Goal: Transaction & Acquisition: Purchase product/service

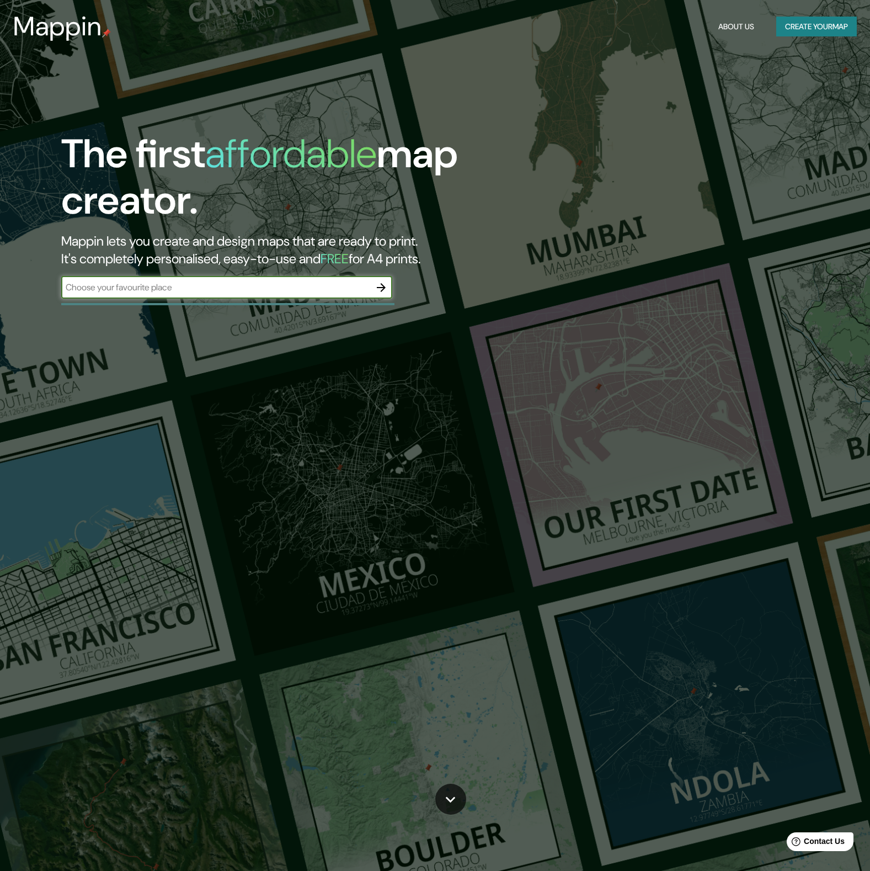
click at [235, 284] on input "text" at bounding box center [215, 287] width 309 height 13
click at [253, 289] on input "text" at bounding box center [215, 287] width 309 height 13
type input "hayward [GEOGRAPHIC_DATA] ca"
click at [379, 288] on icon "button" at bounding box center [381, 287] width 13 height 13
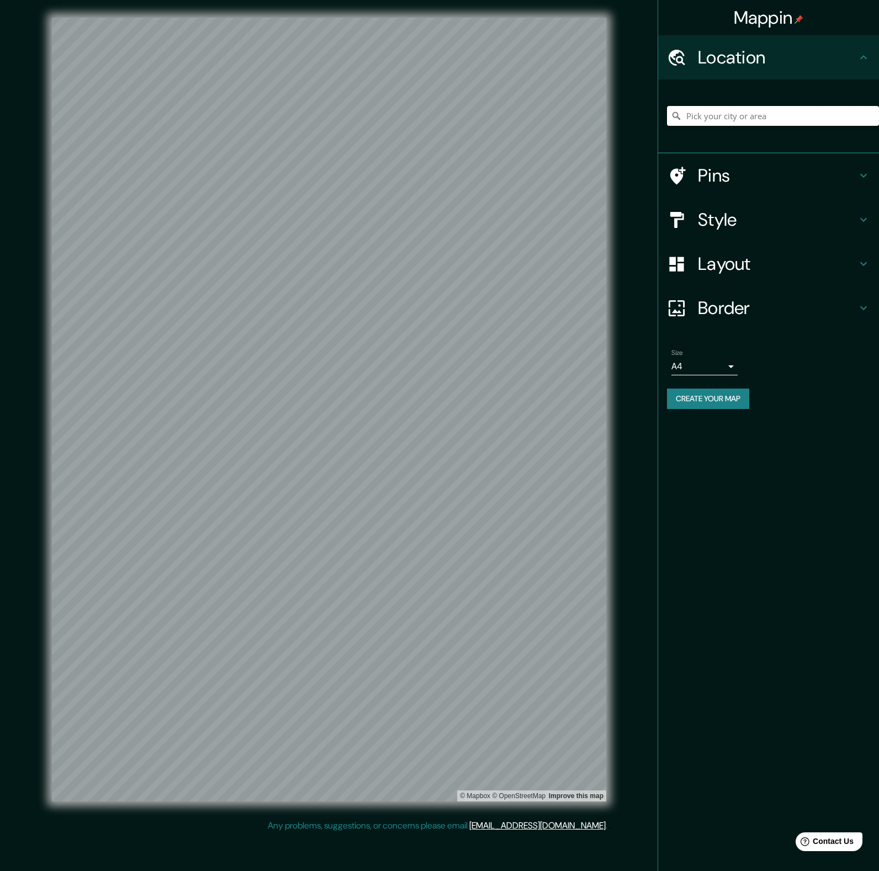
click at [720, 119] on input "Pick your city or area" at bounding box center [773, 116] width 212 height 20
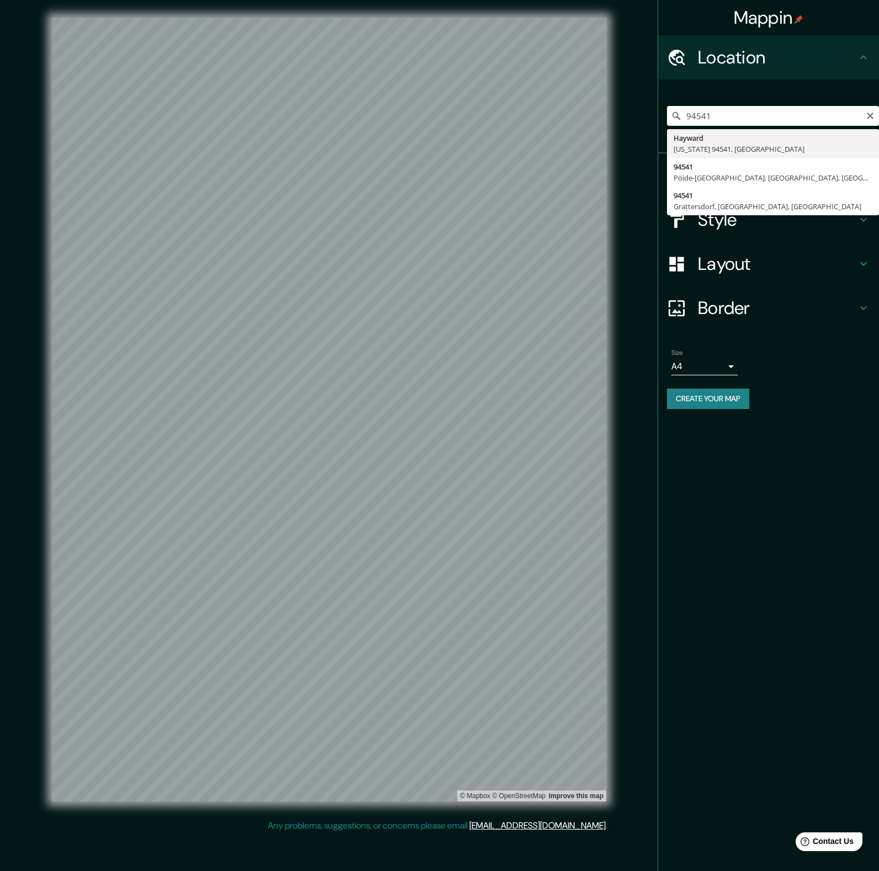
type input "[GEOGRAPHIC_DATA][US_STATE], [GEOGRAPHIC_DATA]"
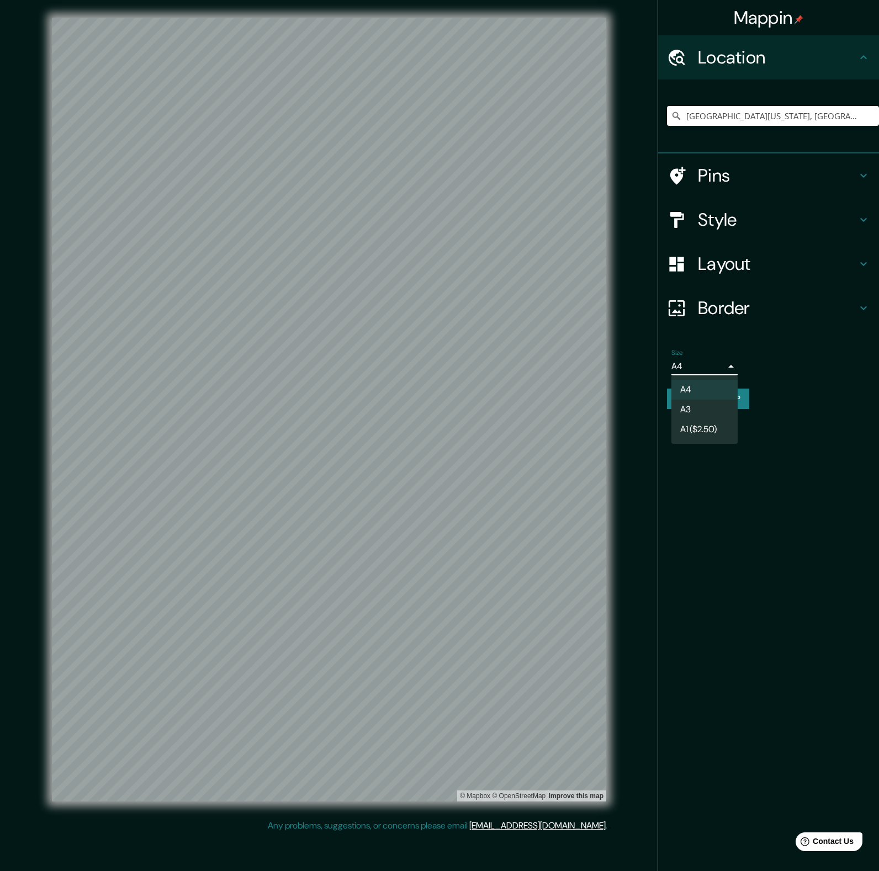
click at [731, 366] on body "Mappin Location [GEOGRAPHIC_DATA][US_STATE], [GEOGRAPHIC_DATA] Pins Style Layou…" at bounding box center [439, 435] width 879 height 871
click at [719, 428] on li "A1 ($2.50)" at bounding box center [704, 429] width 66 height 20
click at [729, 366] on body "Mappin Location [GEOGRAPHIC_DATA][US_STATE], [GEOGRAPHIC_DATA] Pins Style Layou…" at bounding box center [439, 435] width 879 height 871
click at [702, 409] on li "A3" at bounding box center [704, 410] width 66 height 20
click at [720, 360] on body "Mappin Location [GEOGRAPHIC_DATA][US_STATE], [GEOGRAPHIC_DATA] Pins Style Layou…" at bounding box center [439, 435] width 879 height 871
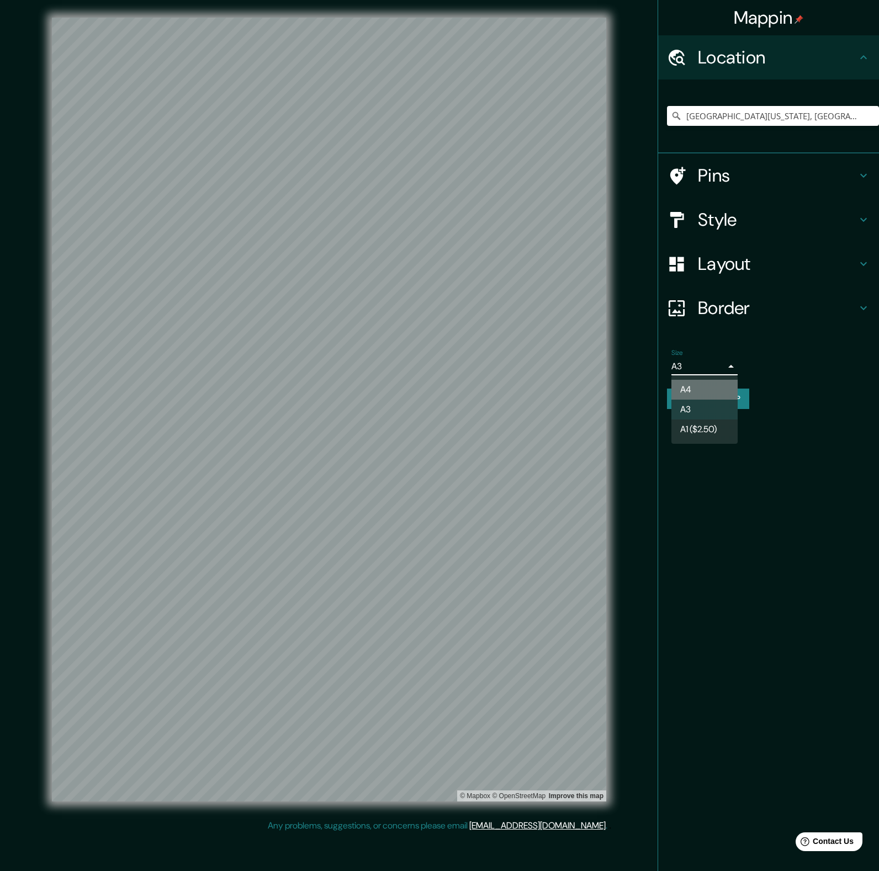
click at [718, 380] on li "A4" at bounding box center [704, 390] width 66 height 20
click at [727, 368] on body "Mappin Location [GEOGRAPHIC_DATA][US_STATE], [GEOGRAPHIC_DATA] Pins Style Layou…" at bounding box center [439, 435] width 879 height 871
click at [707, 432] on li "A1 ($2.50)" at bounding box center [704, 429] width 66 height 20
type input "a3"
click at [750, 249] on div "Layout" at bounding box center [768, 264] width 221 height 44
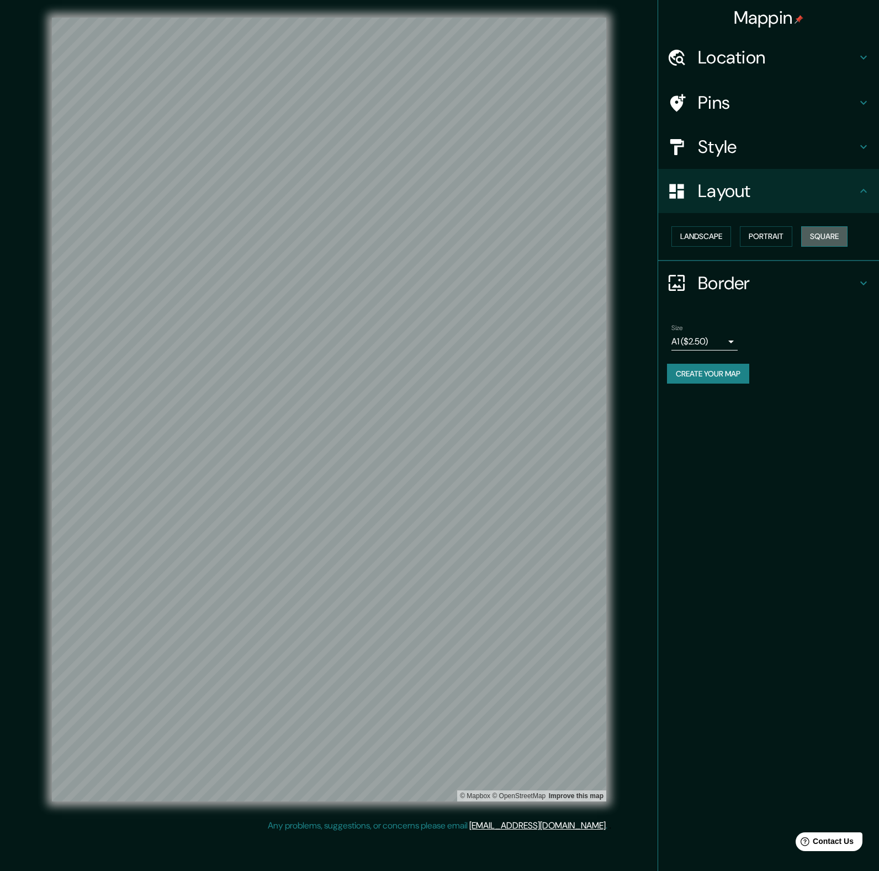
click at [828, 235] on button "Square" at bounding box center [824, 236] width 46 height 20
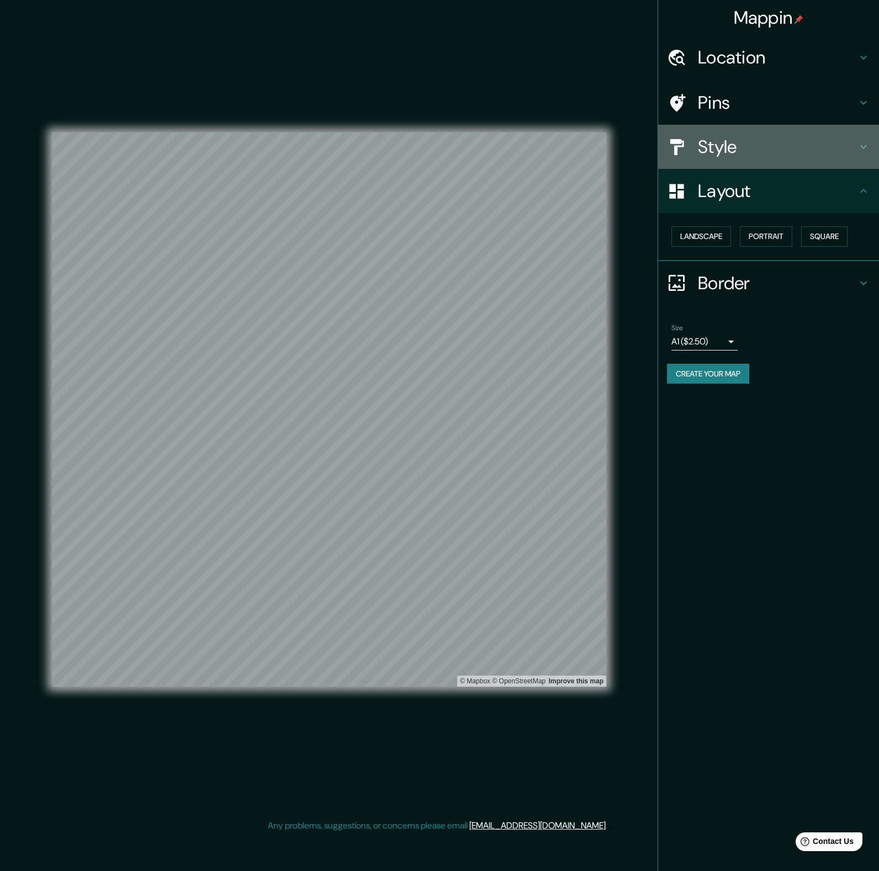
click at [734, 146] on h4 "Style" at bounding box center [777, 147] width 159 height 22
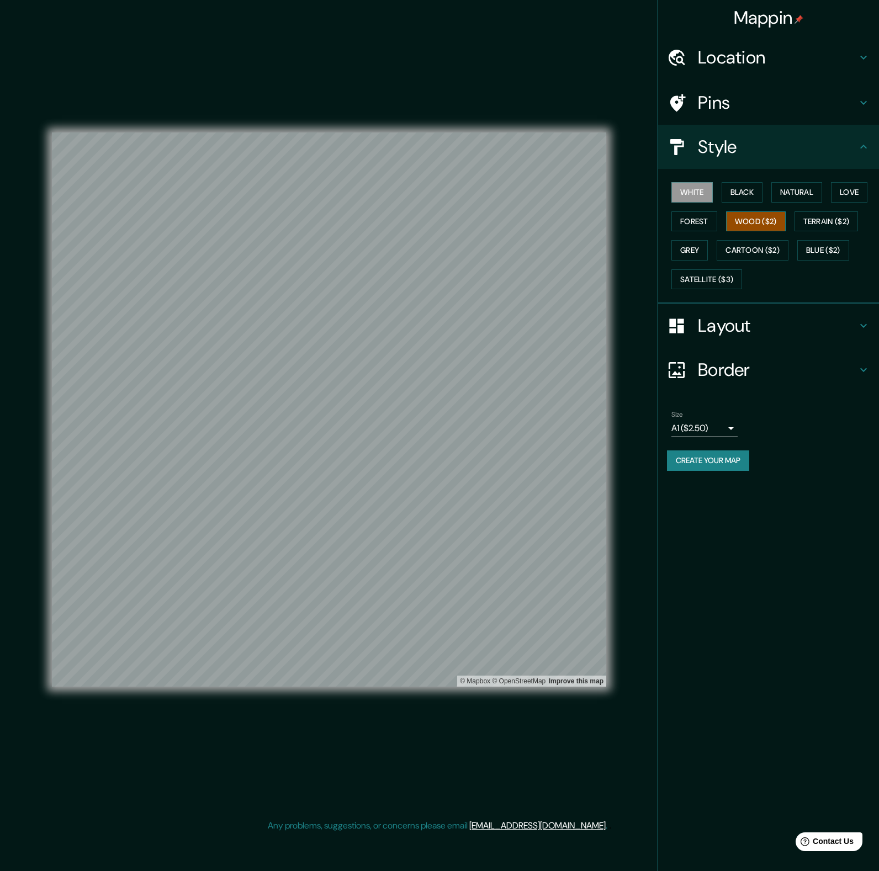
click at [760, 222] on button "Wood ($2)" at bounding box center [756, 221] width 60 height 20
click at [812, 216] on button "Terrain ($2)" at bounding box center [826, 221] width 64 height 20
click at [709, 284] on button "Satellite ($3)" at bounding box center [706, 279] width 71 height 20
click at [811, 255] on button "Blue ($2)" at bounding box center [823, 250] width 52 height 20
click at [762, 252] on button "Cartoon ($2)" at bounding box center [752, 250] width 72 height 20
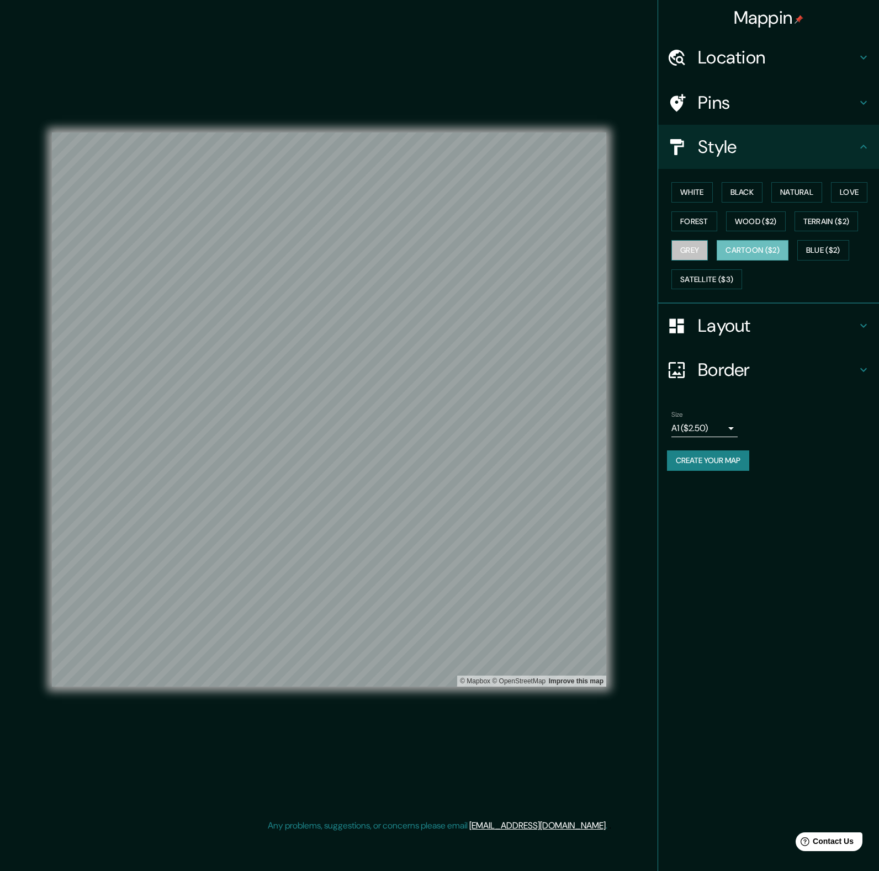
click at [679, 247] on button "Grey" at bounding box center [689, 250] width 36 height 20
click at [692, 223] on button "Forest" at bounding box center [694, 221] width 46 height 20
click at [839, 195] on button "Love" at bounding box center [849, 192] width 36 height 20
click at [793, 195] on button "Natural" at bounding box center [796, 192] width 51 height 20
click at [724, 105] on h4 "Pins" at bounding box center [777, 103] width 159 height 22
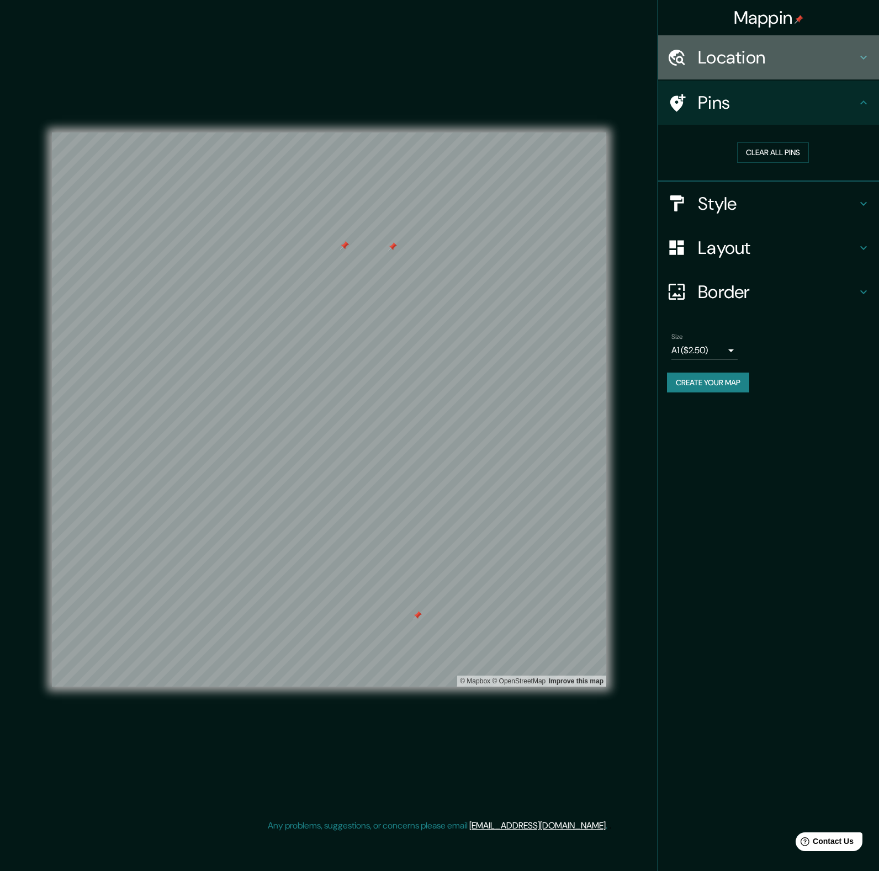
click at [745, 60] on h4 "Location" at bounding box center [777, 57] width 159 height 22
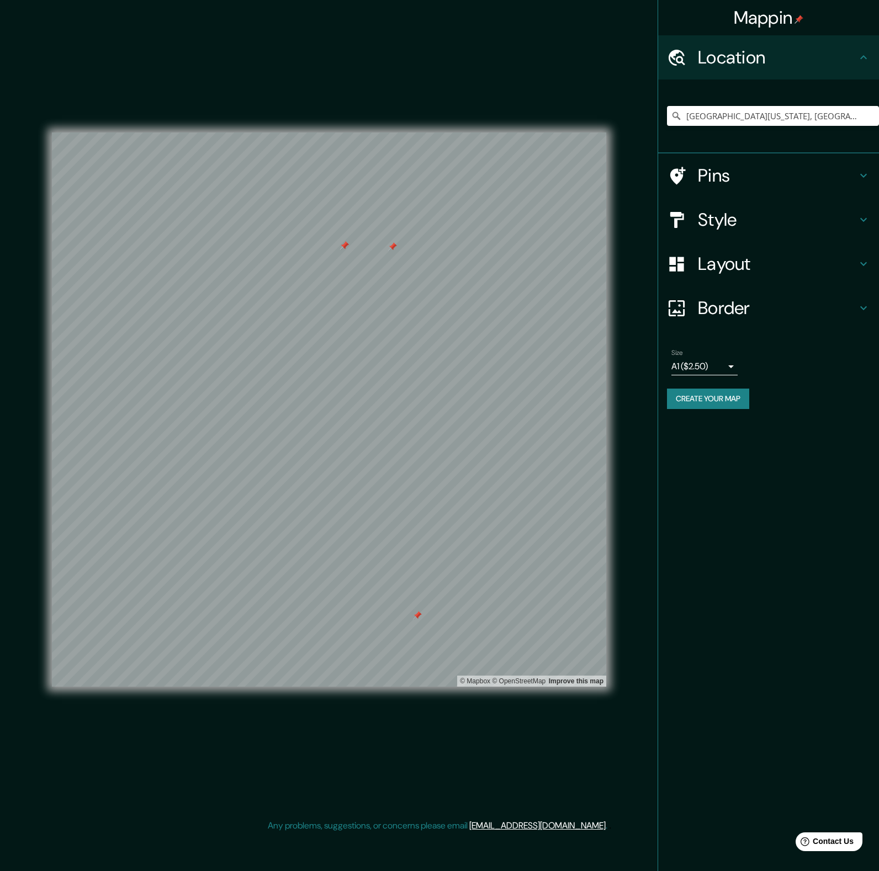
click at [748, 173] on h4 "Pins" at bounding box center [777, 175] width 159 height 22
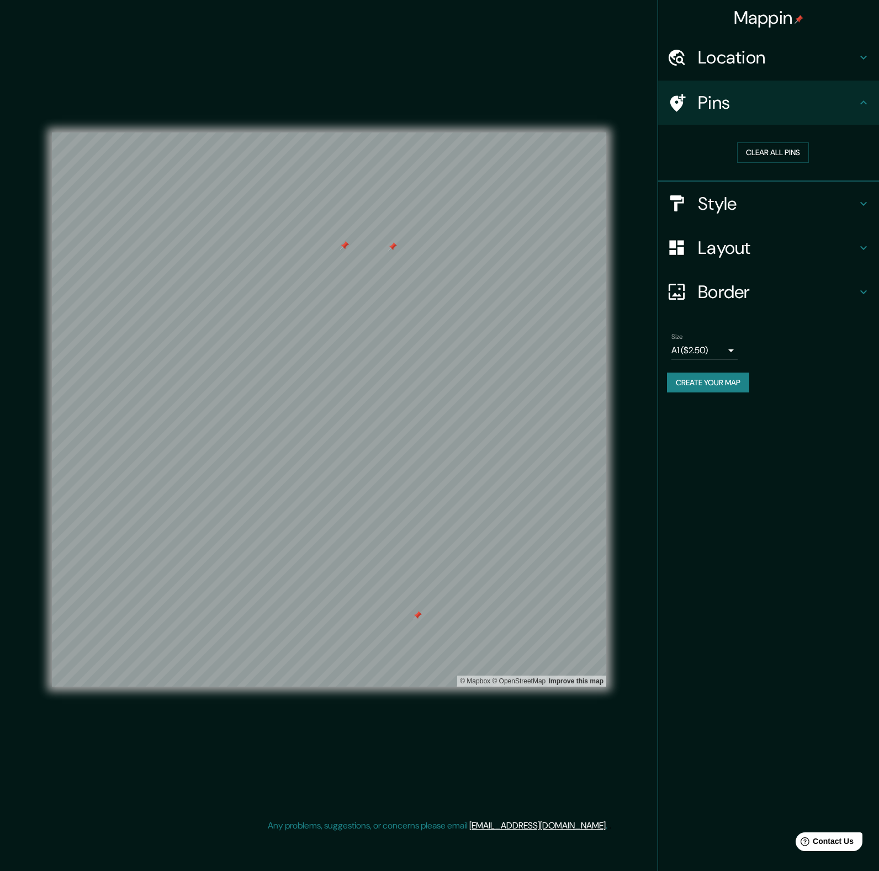
click at [753, 503] on div "Mappin Location [GEOGRAPHIC_DATA][US_STATE], [GEOGRAPHIC_DATA] Pins Clear all p…" at bounding box center [767, 435] width 221 height 871
click at [725, 208] on h4 "Style" at bounding box center [777, 204] width 159 height 22
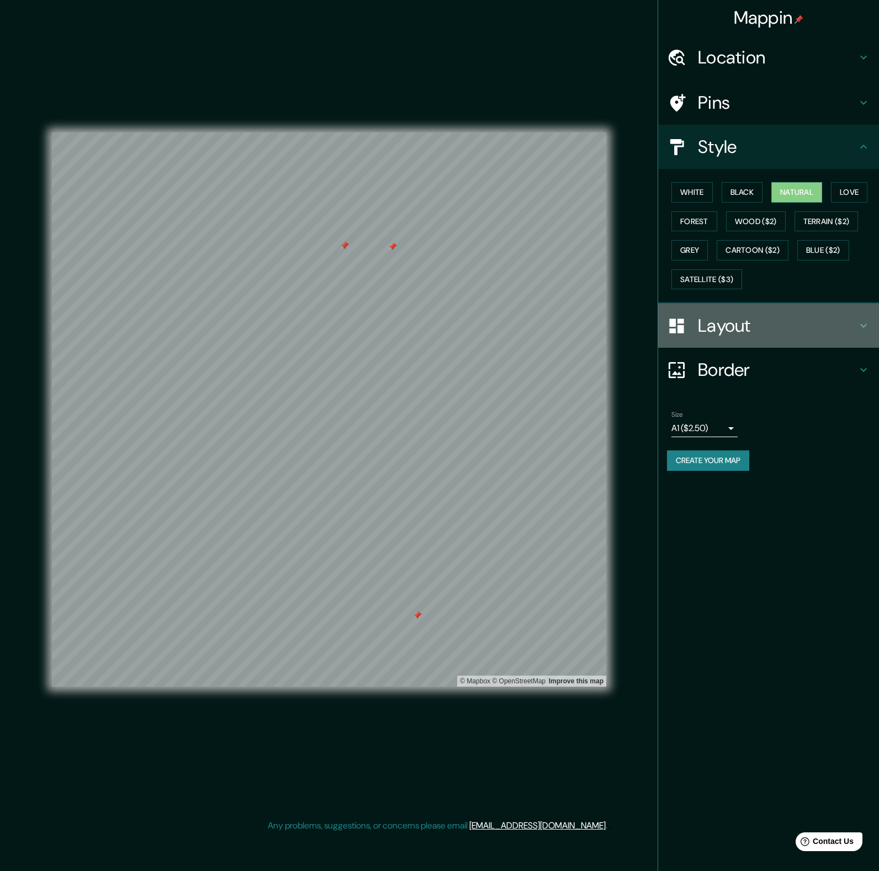
click at [748, 333] on h4 "Layout" at bounding box center [777, 326] width 159 height 22
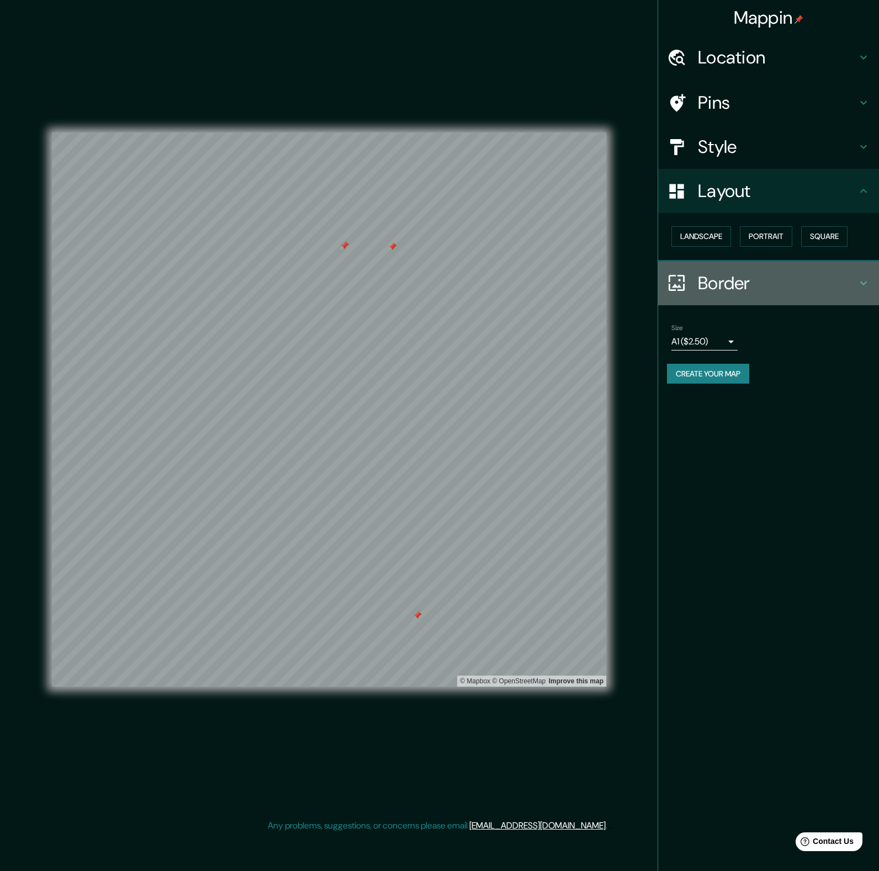
click at [741, 277] on h4 "Border" at bounding box center [777, 283] width 159 height 22
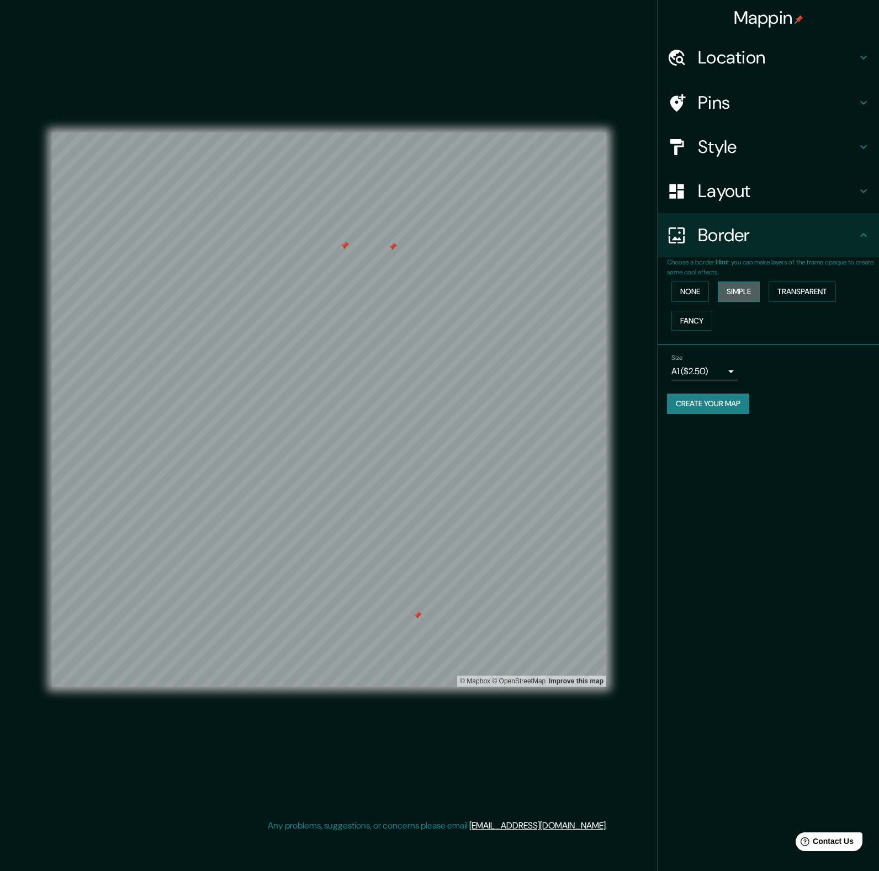
click at [735, 288] on button "Simple" at bounding box center [739, 291] width 42 height 20
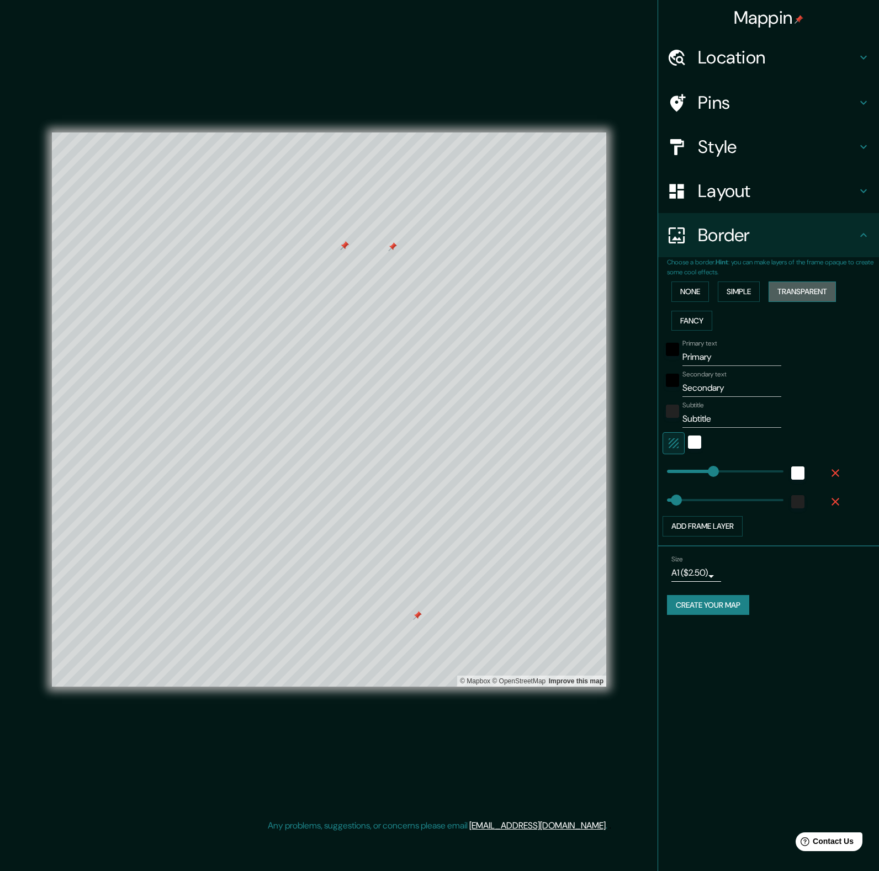
click at [813, 291] on button "Transparent" at bounding box center [801, 291] width 67 height 20
click at [698, 313] on button "Fancy" at bounding box center [691, 321] width 41 height 20
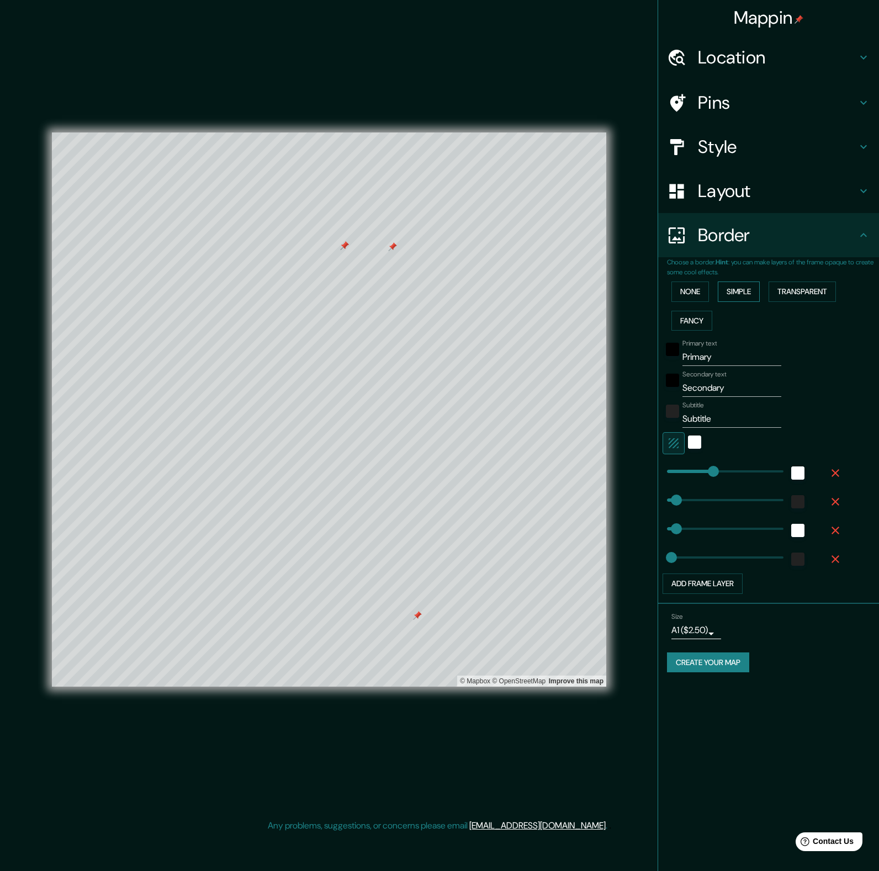
click at [730, 299] on button "Simple" at bounding box center [739, 291] width 42 height 20
click at [695, 321] on button "Fancy" at bounding box center [691, 321] width 41 height 20
click at [724, 355] on input "Primary" at bounding box center [731, 357] width 99 height 18
click at [726, 415] on input "Subtitle" at bounding box center [731, 419] width 99 height 18
click at [726, 414] on input "Subtitle" at bounding box center [731, 419] width 99 height 18
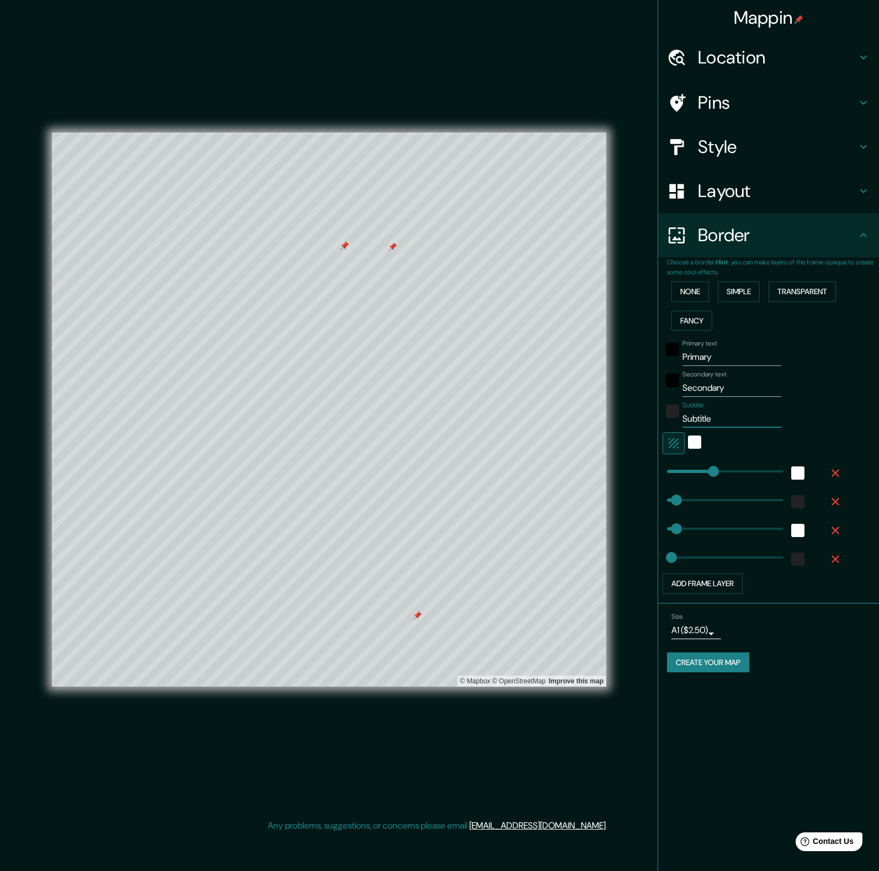
click at [726, 414] on input "Subtitle" at bounding box center [731, 419] width 99 height 18
type input "402"
type input "80"
type input "40"
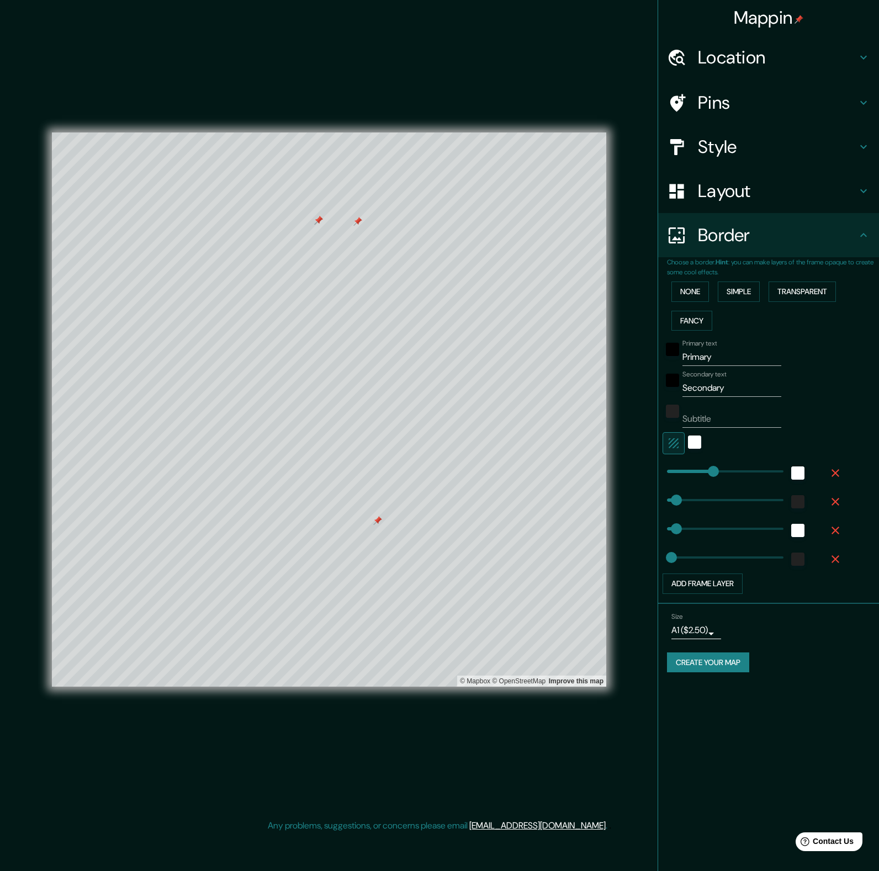
click at [715, 356] on input "Primary" at bounding box center [731, 357] width 99 height 18
type input "HA"
type input "402"
type input "80"
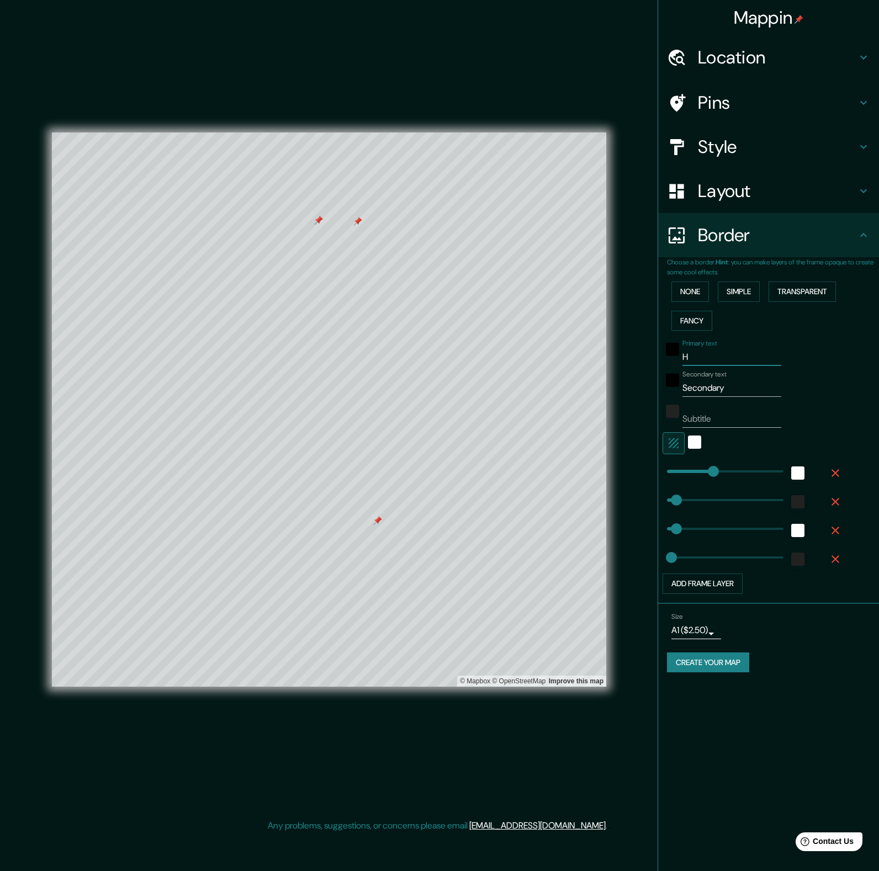
type input "80"
type input "40"
type input "HAYWA"
type input "402"
type input "80"
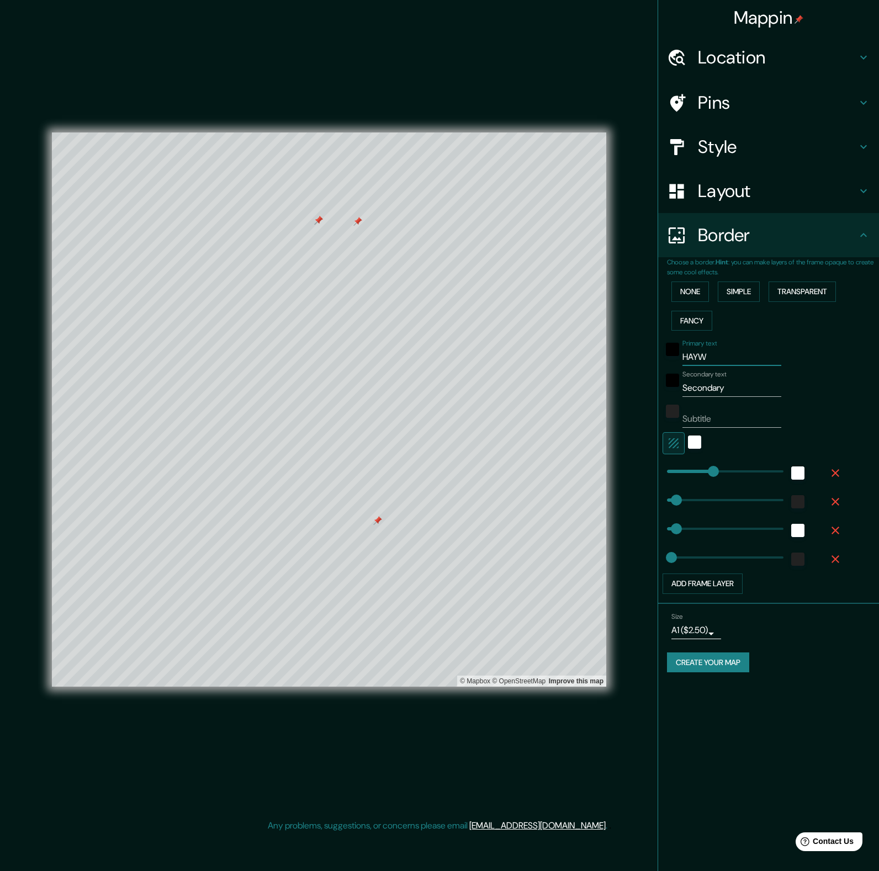
type input "80"
type input "40"
type input "HAYWARD"
type input "402"
type input "80"
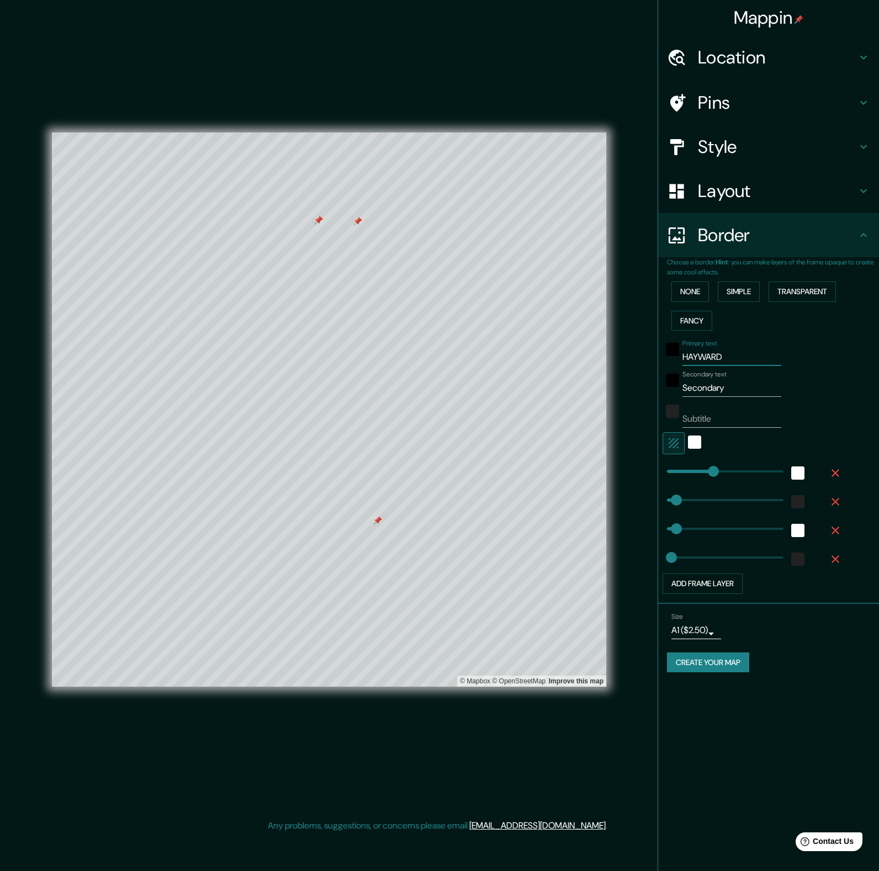
type input "80"
type input "40"
type input "HAYWARD/"
type input "402"
type input "80"
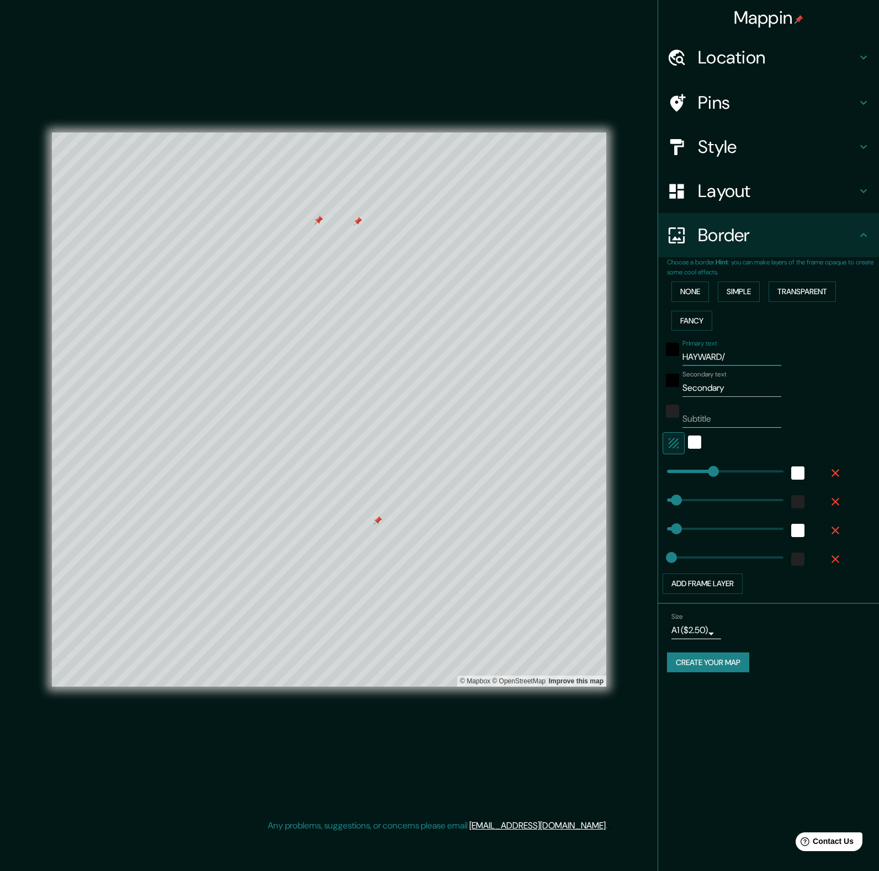
type input "80"
type input "40"
type input "HAYWARD/UN"
type input "402"
type input "80"
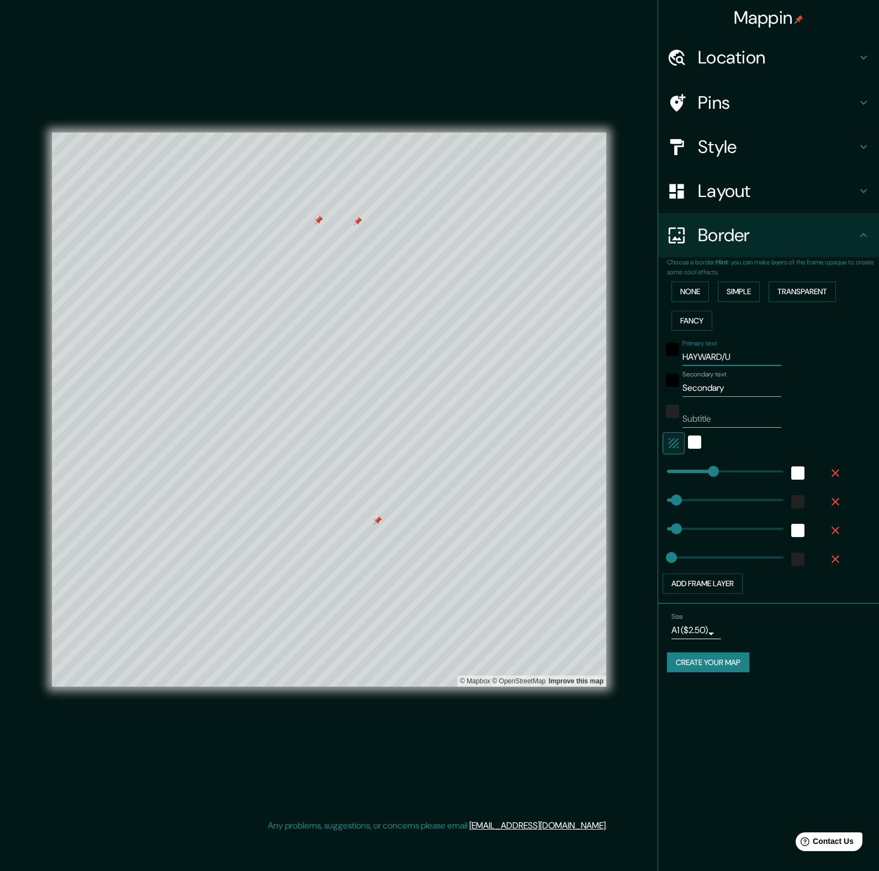
type input "80"
type input "40"
type input "HAYWARD/UNION"
type input "402"
type input "80"
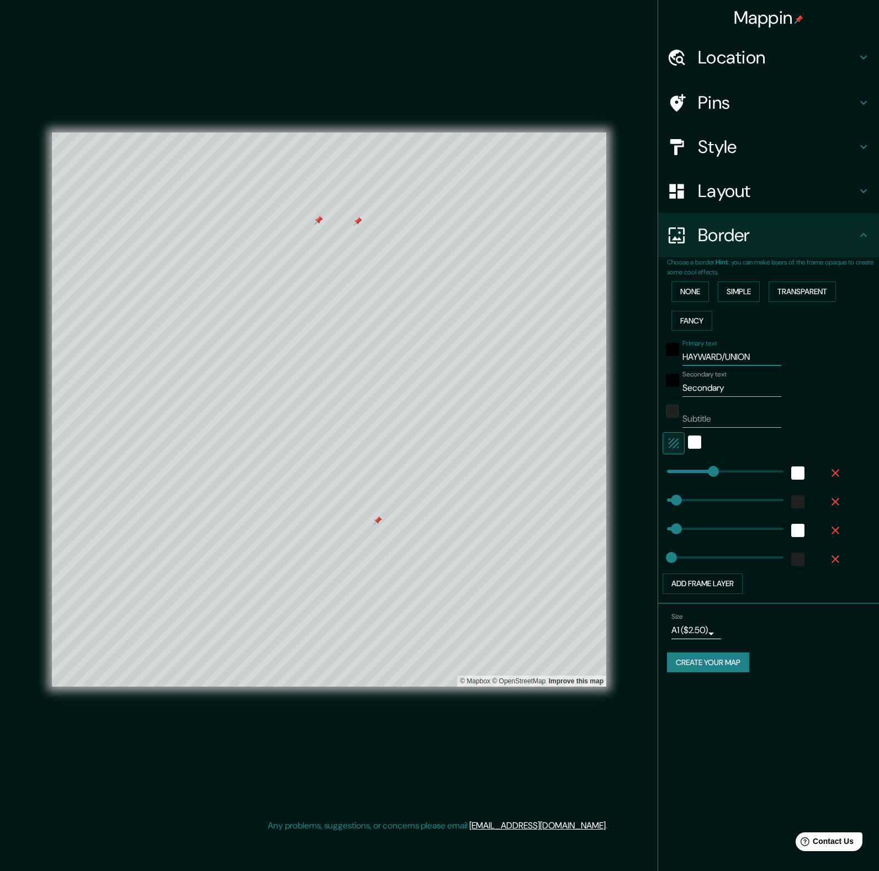
type input "80"
type input "40"
type input "402"
type input "HAYWARD/UNION"
type input "405"
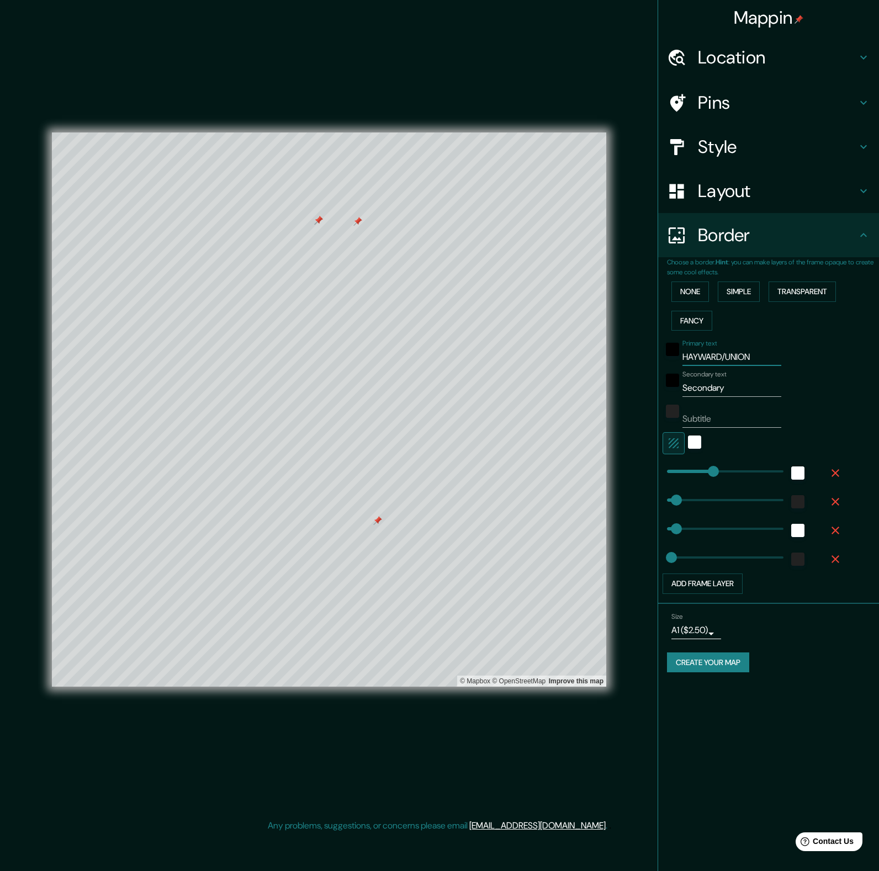
type input "80"
type input "40"
type input "286"
drag, startPoint x: 714, startPoint y: 471, endPoint x: 700, endPoint y: 474, distance: 14.5
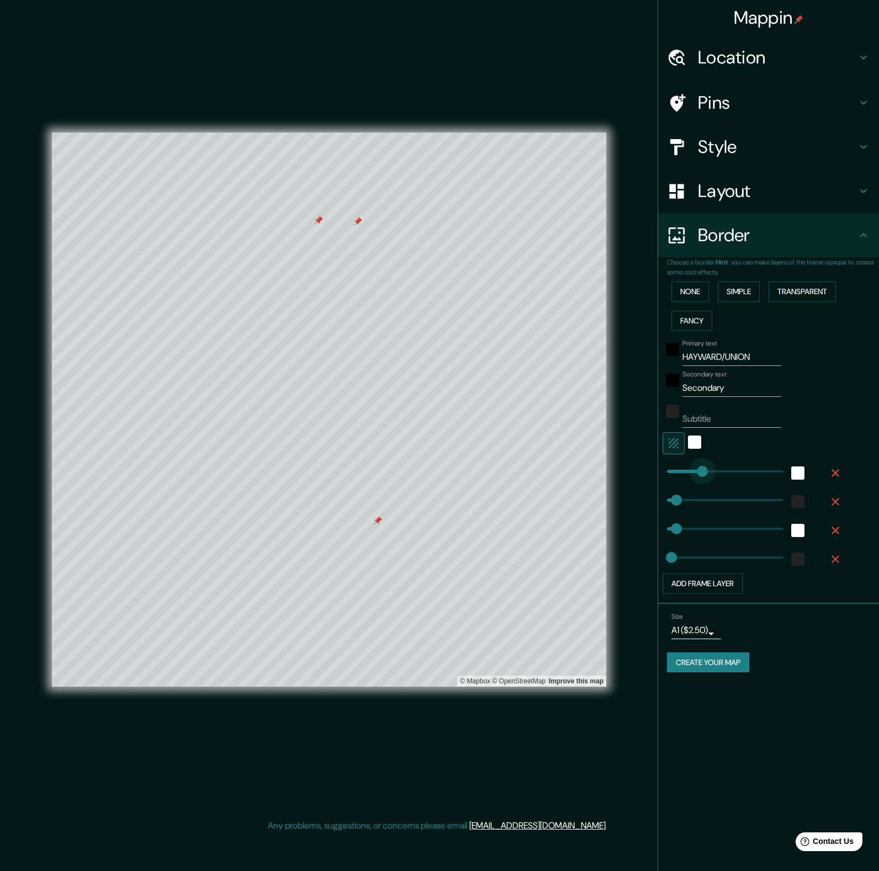
type input "80"
type input "40"
type input "HAYWARD/UNIO"
type input "80"
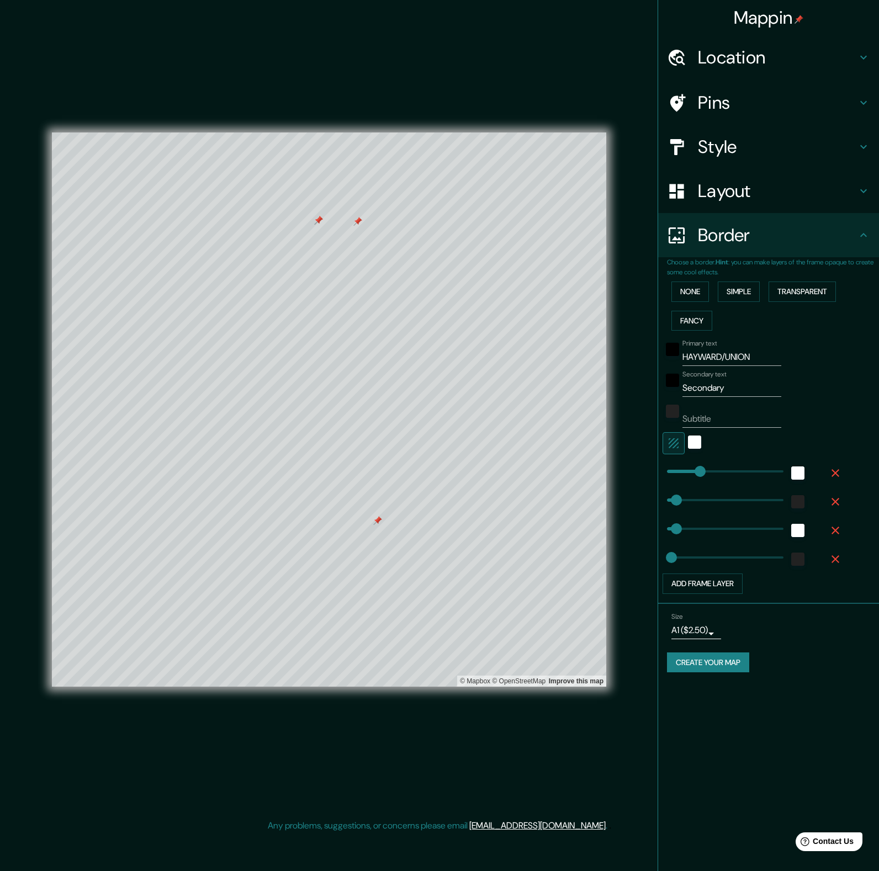
type input "80"
type input "40"
type input "HAYWARD/[GEOGRAPHIC_DATA]"
type input "80"
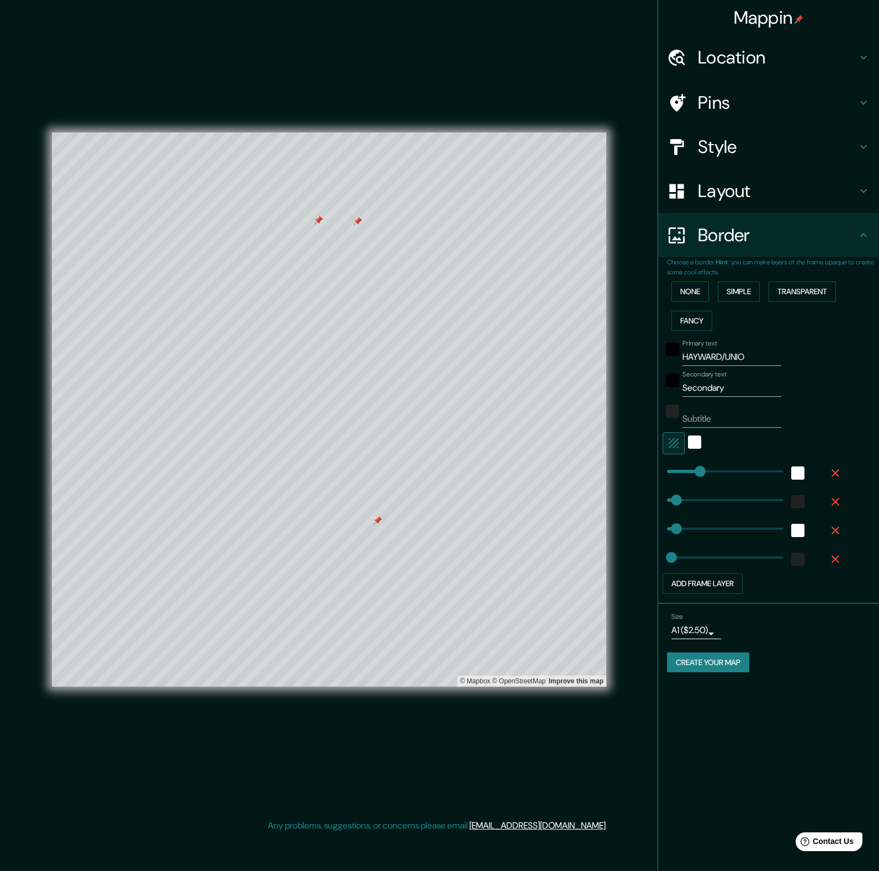
type input "40"
type input "HAYWARD/UN"
type input "80"
type input "40"
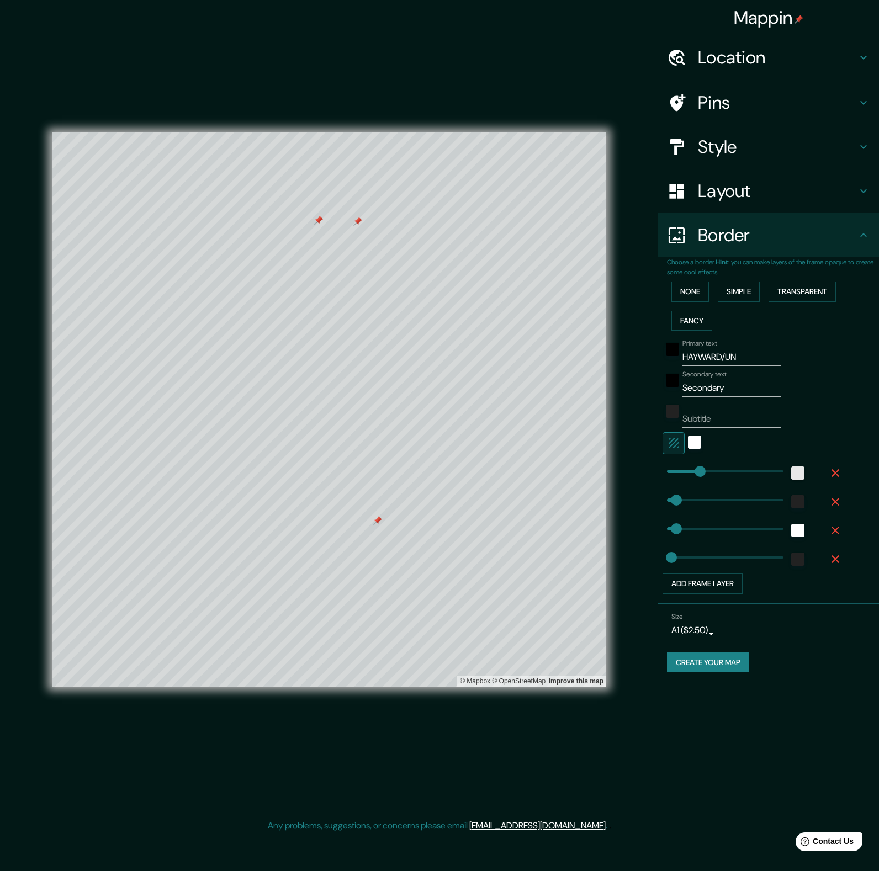
type input "HAYWARD/U"
type input "80"
type input "40"
click at [834, 474] on icon "button" at bounding box center [835, 473] width 8 height 8
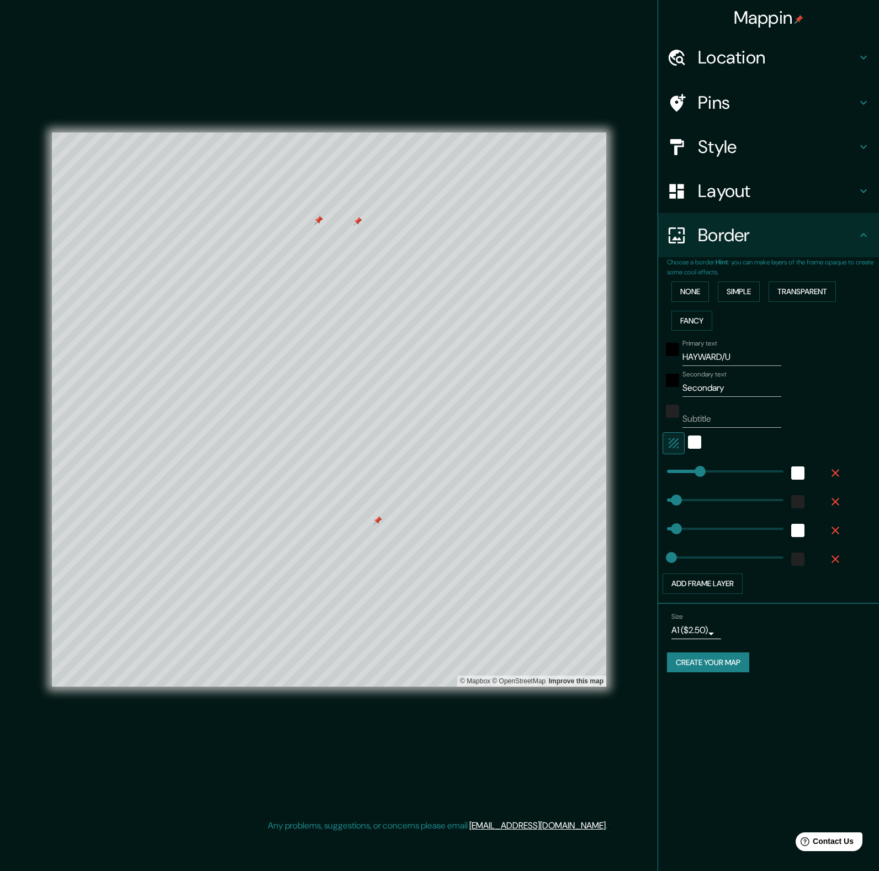
type input "80"
